Goal: Entertainment & Leisure: Browse casually

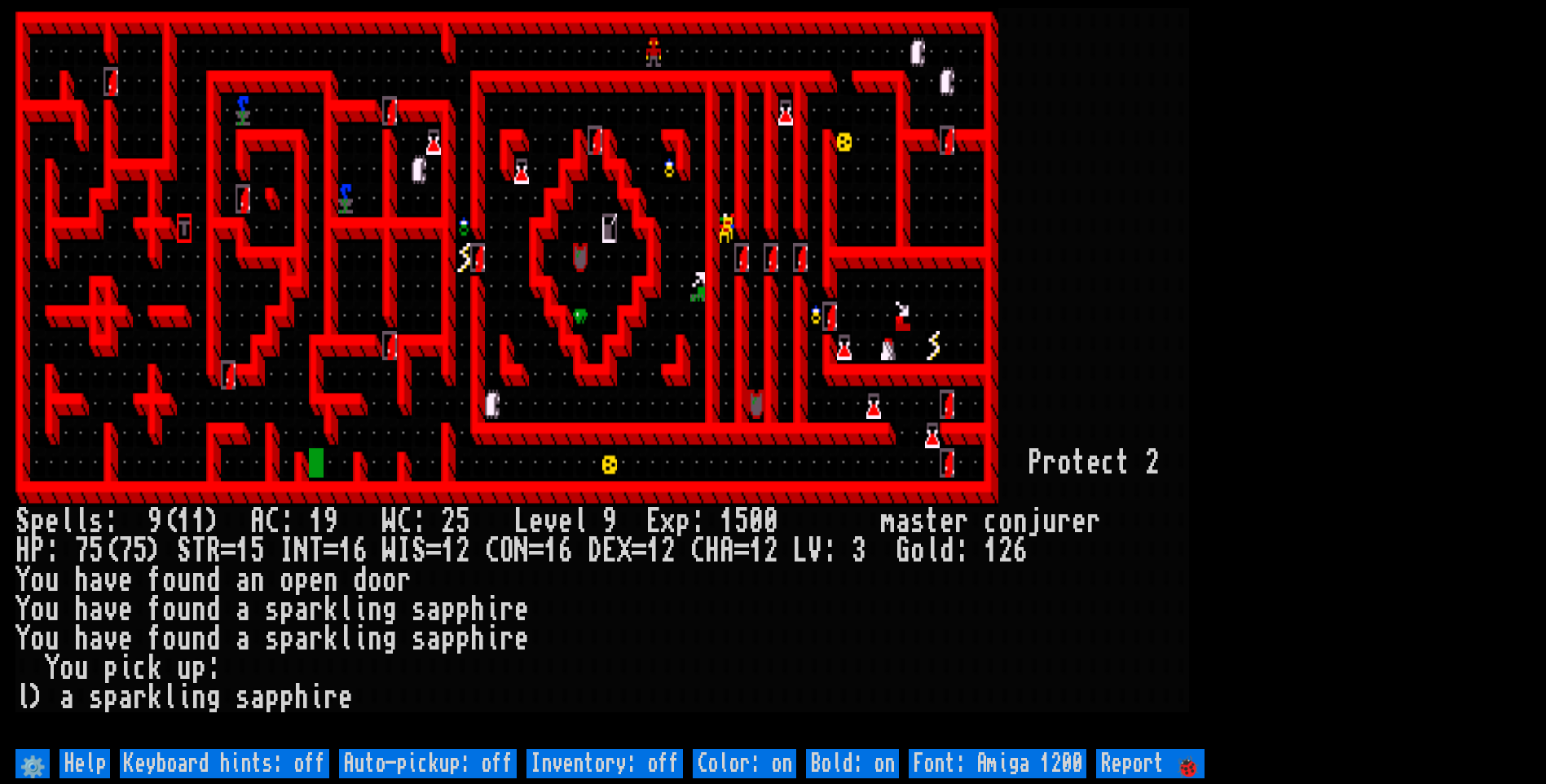
click at [459, 757] on off "Auto-pickup: off" at bounding box center [428, 764] width 178 height 30
type off "Auto-pickup: on"
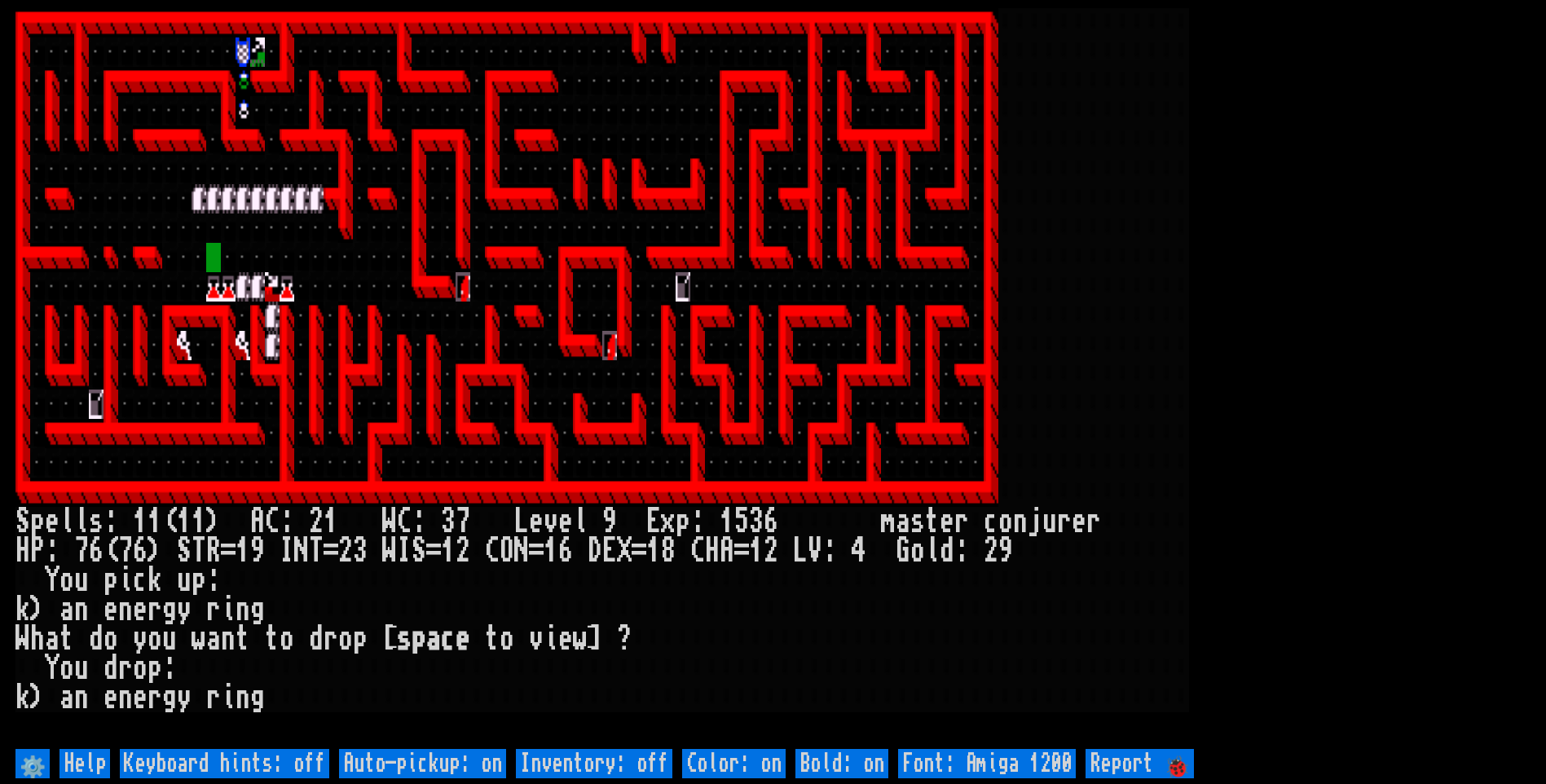
click at [459, 764] on off "Auto-pickup: on" at bounding box center [422, 764] width 167 height 30
type off "Auto-pickup: off"
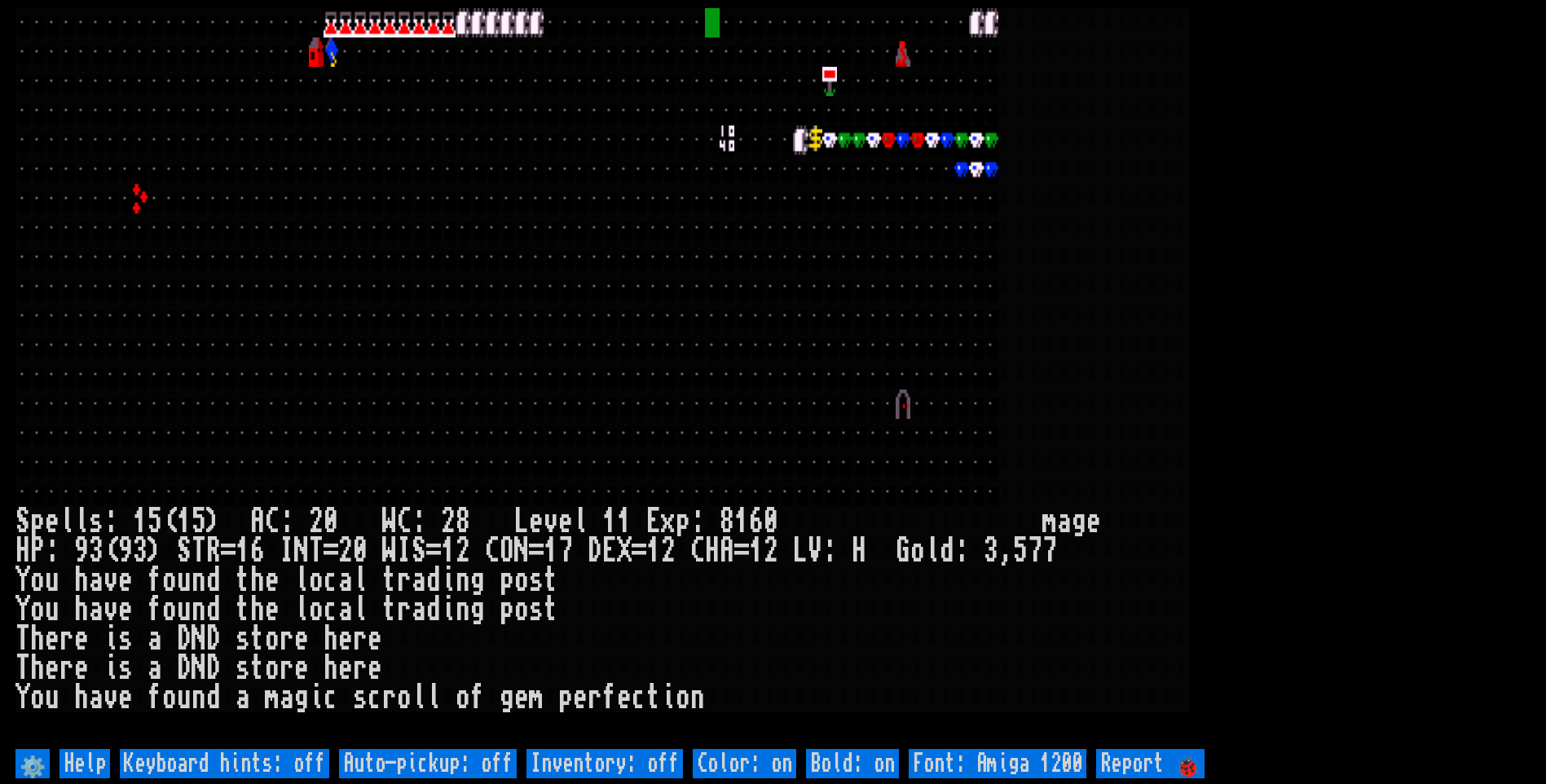
click at [459, 764] on off "Auto-pickup: off" at bounding box center [428, 764] width 178 height 30
type off "Auto-pickup: on"
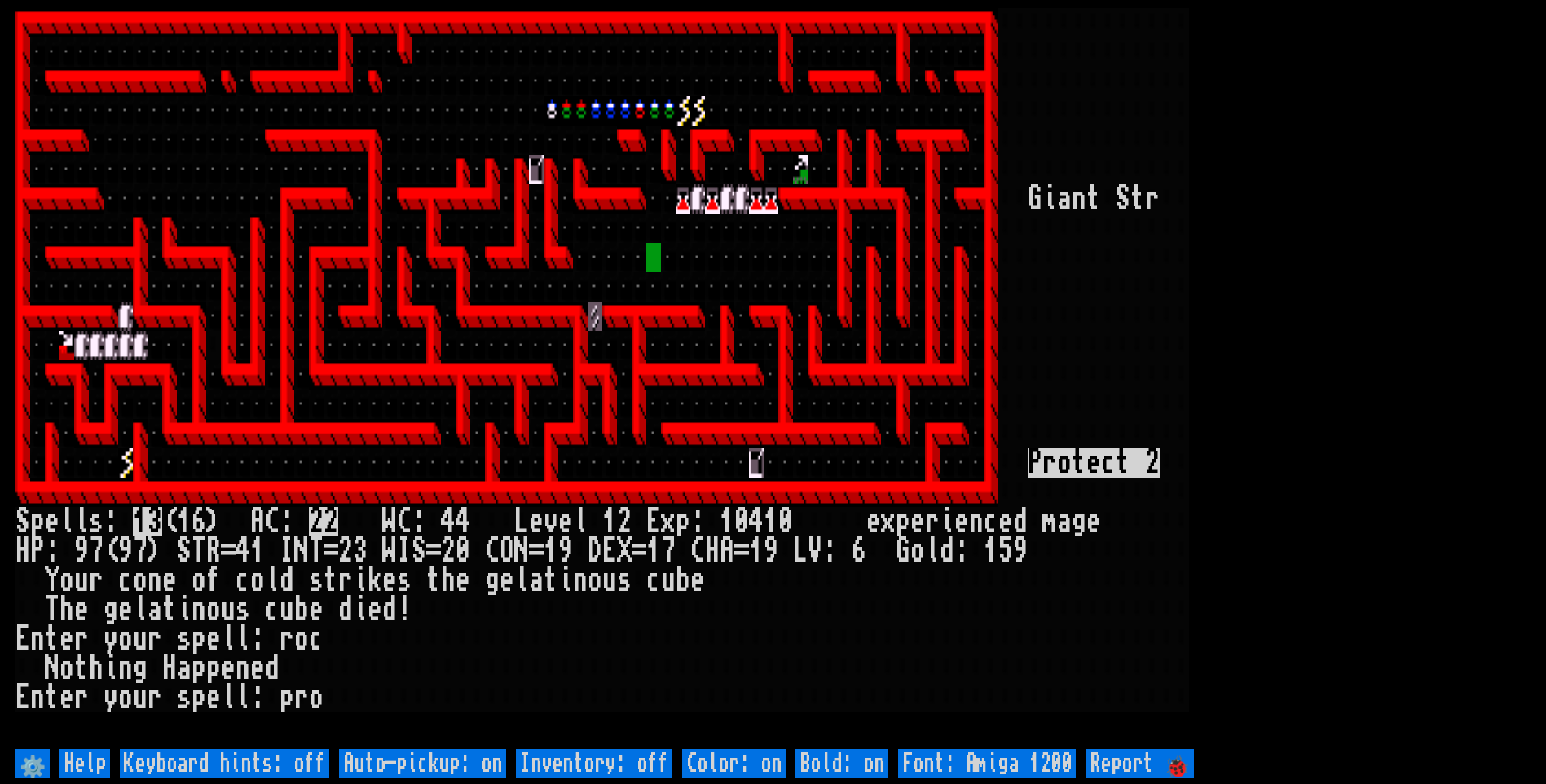
click at [457, 765] on off "Auto-pickup: on" at bounding box center [422, 764] width 167 height 30
type off "Auto-pickup: off"
